Goal: Find specific page/section: Find specific page/section

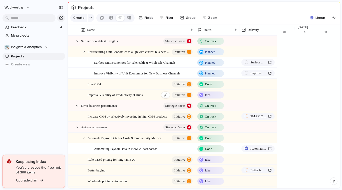
scroll to position [0, 3274]
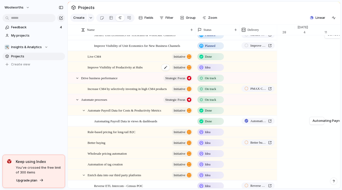
click at [114, 70] on span "Improve Visibility of Productivity at Hubs" at bounding box center [115, 67] width 55 height 6
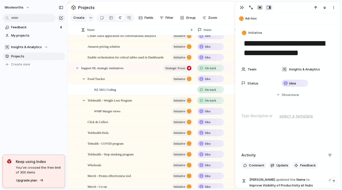
scroll to position [338, 0]
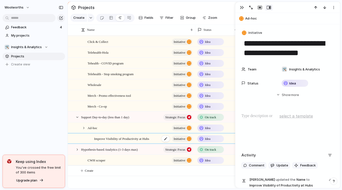
click at [110, 136] on span "Improve Visibility of Productivity at Hubs" at bounding box center [121, 138] width 55 height 6
click at [201, 137] on div at bounding box center [201, 139] width 4 height 4
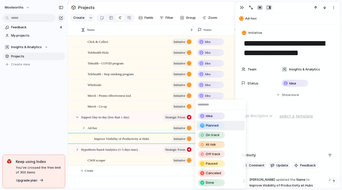
click at [201, 125] on div at bounding box center [202, 125] width 4 height 4
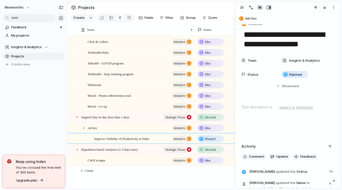
scroll to position [9, 0]
click at [176, 136] on span "initiative" at bounding box center [180, 138] width 12 height 7
click at [186, 137] on button "initiative" at bounding box center [182, 138] width 21 height 7
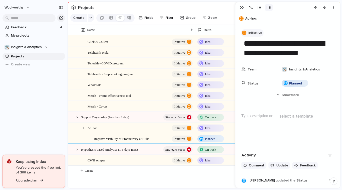
click at [253, 31] on span "Initiative" at bounding box center [255, 32] width 14 height 5
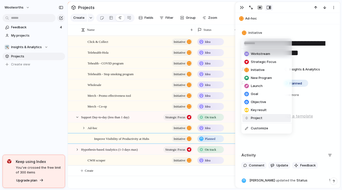
click at [258, 118] on span "Project" at bounding box center [257, 117] width 12 height 5
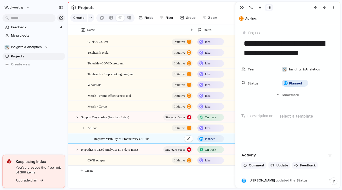
scroll to position [338, 0]
click at [278, 97] on button "Hide Show more" at bounding box center [287, 94] width 93 height 9
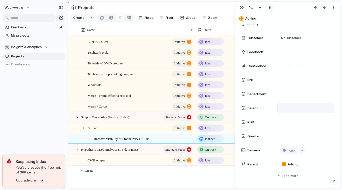
scroll to position [261, 0]
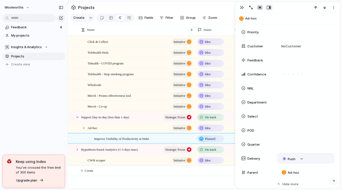
click at [311, 158] on div "Push" at bounding box center [306, 158] width 52 height 6
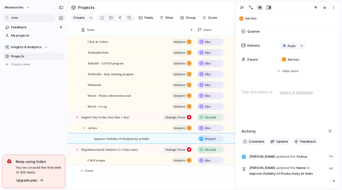
scroll to position [402, 0]
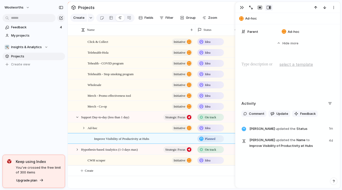
click at [52, 140] on div "woolworths Feedback 4 My projects 🛠️ Insights & Analytics Projects To pick up a…" at bounding box center [34, 95] width 68 height 190
